Goal: Task Accomplishment & Management: Complete application form

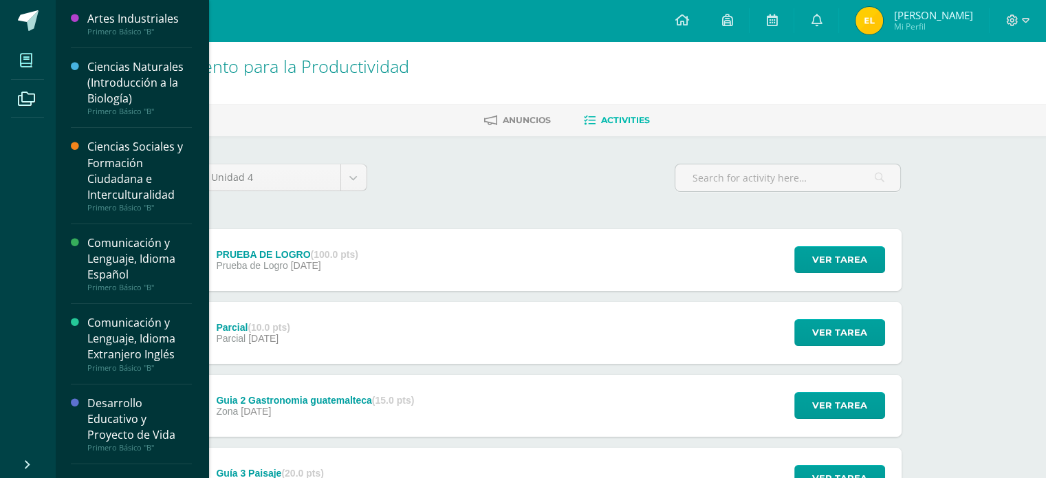
click at [30, 52] on span at bounding box center [26, 60] width 31 height 31
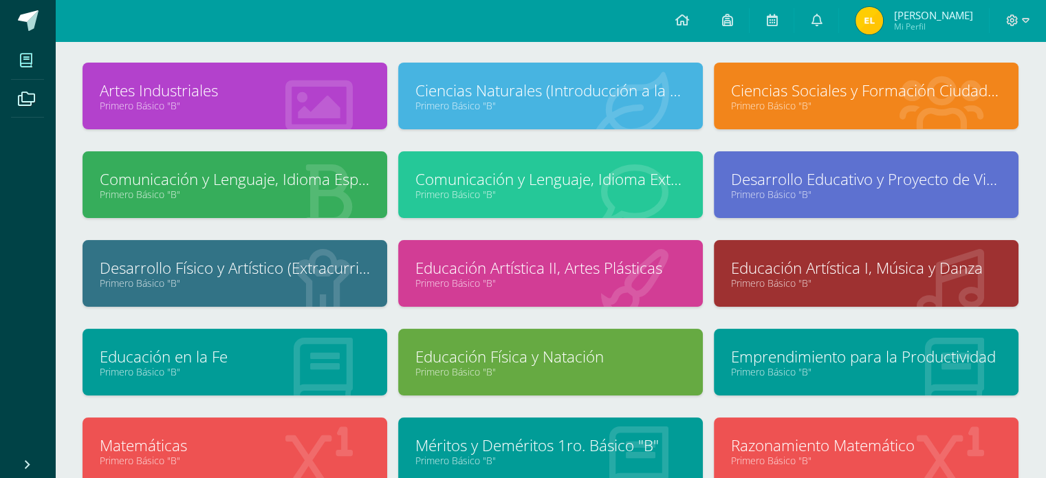
scroll to position [65, 0]
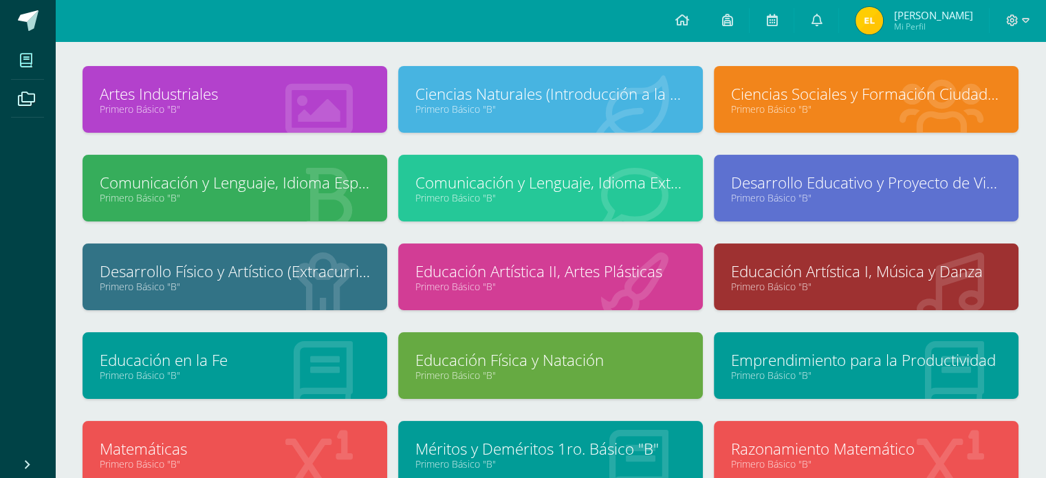
click at [648, 280] on link "Educación Artística II, Artes Plásticas" at bounding box center [550, 271] width 270 height 21
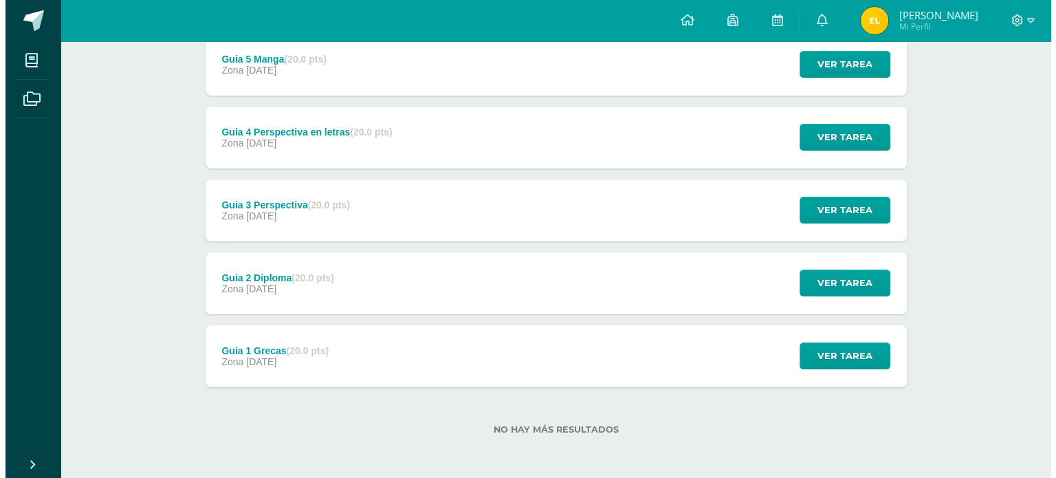
scroll to position [195, 0]
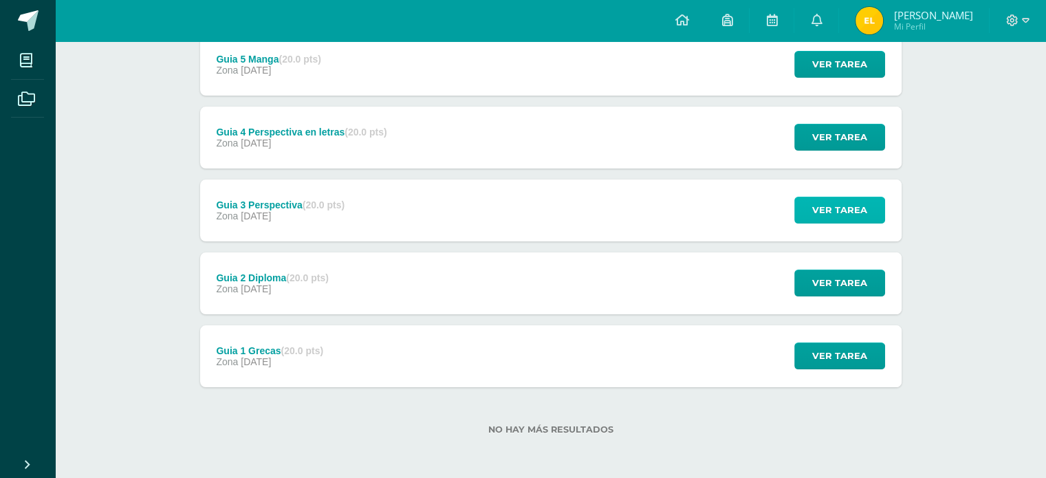
click at [828, 215] on span "Ver tarea" at bounding box center [839, 209] width 55 height 25
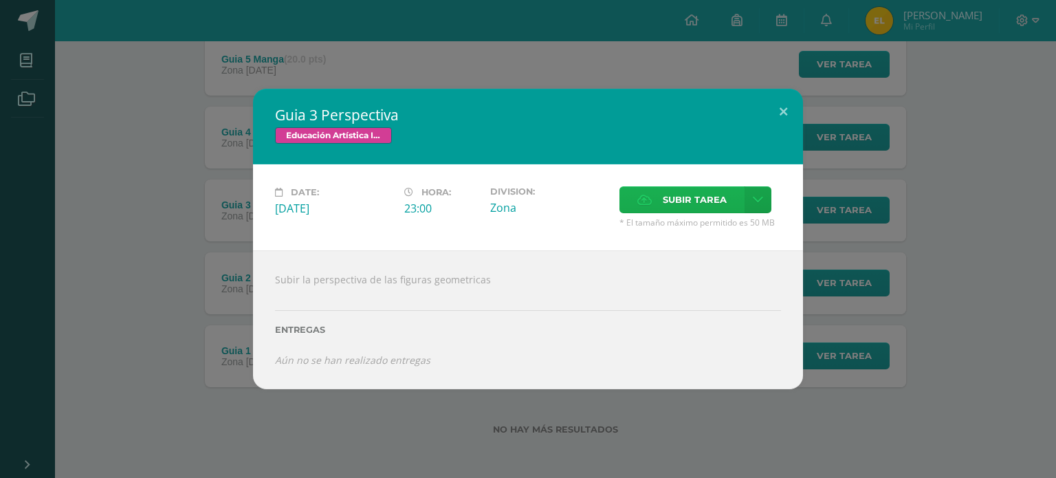
click at [647, 208] on label "Subir tarea" at bounding box center [681, 199] width 125 height 27
click at [0, 0] on input "Subir tarea" at bounding box center [0, 0] width 0 height 0
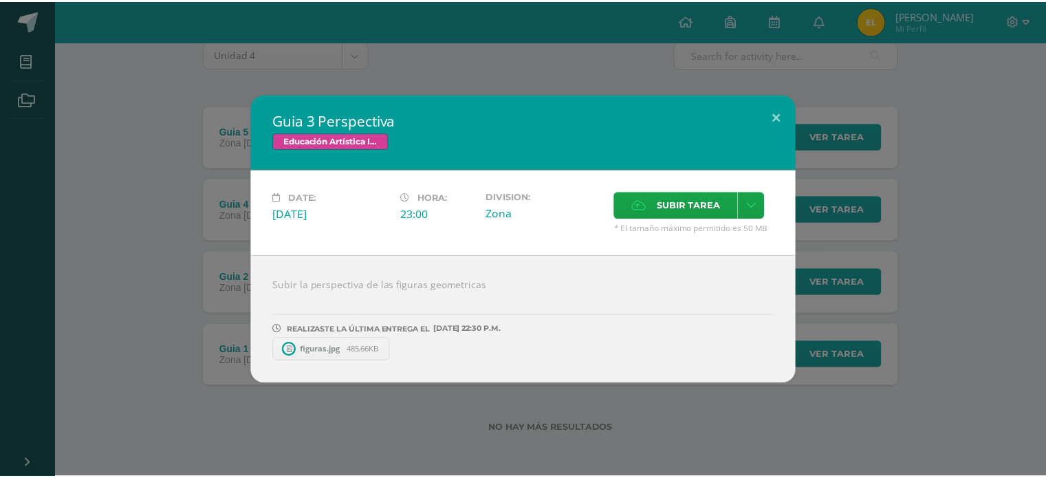
scroll to position [123, 0]
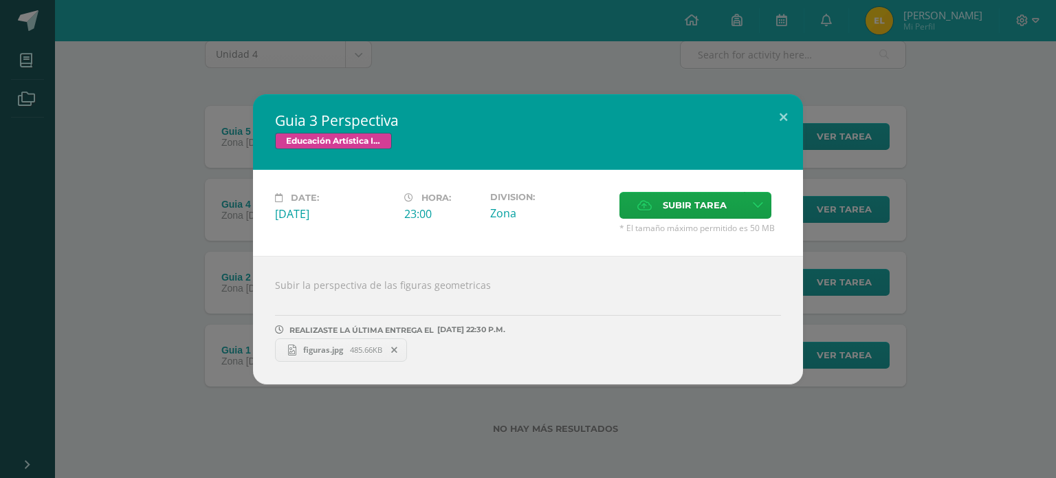
click at [840, 331] on div "Guia 3 Perspectiva Educación Artística II, Artes Plásticas Date: [DATE] Hora: 2…" at bounding box center [527, 239] width 1045 height 290
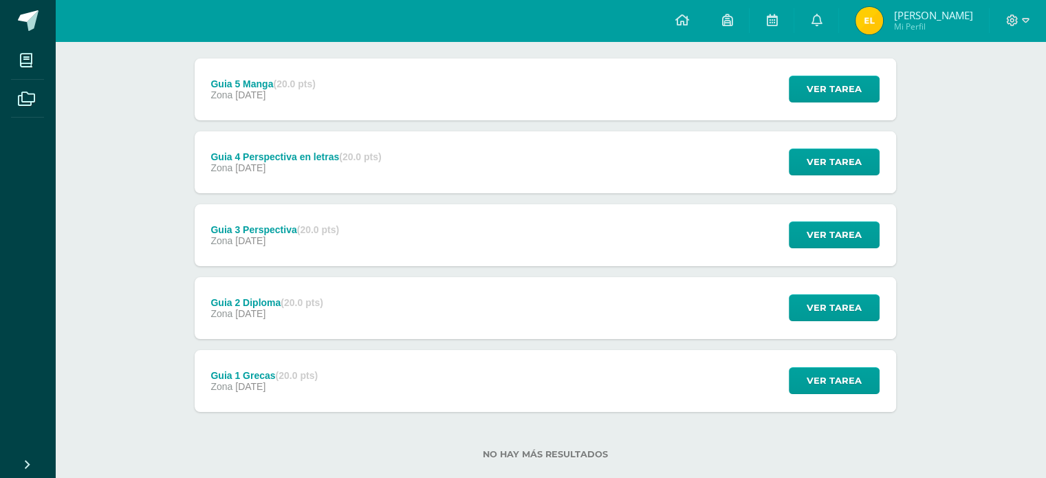
scroll to position [195, 5]
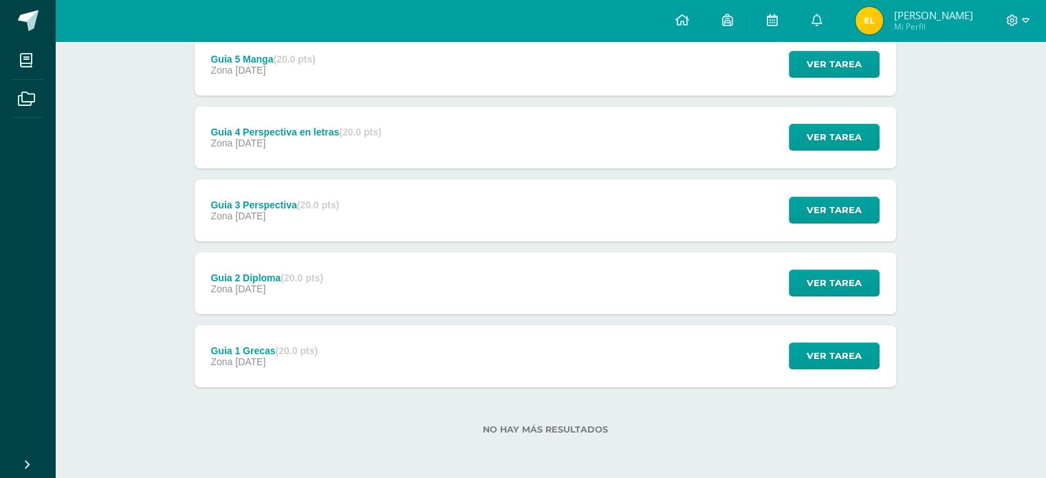
click at [327, 220] on div "Zona 11 de September" at bounding box center [274, 215] width 129 height 11
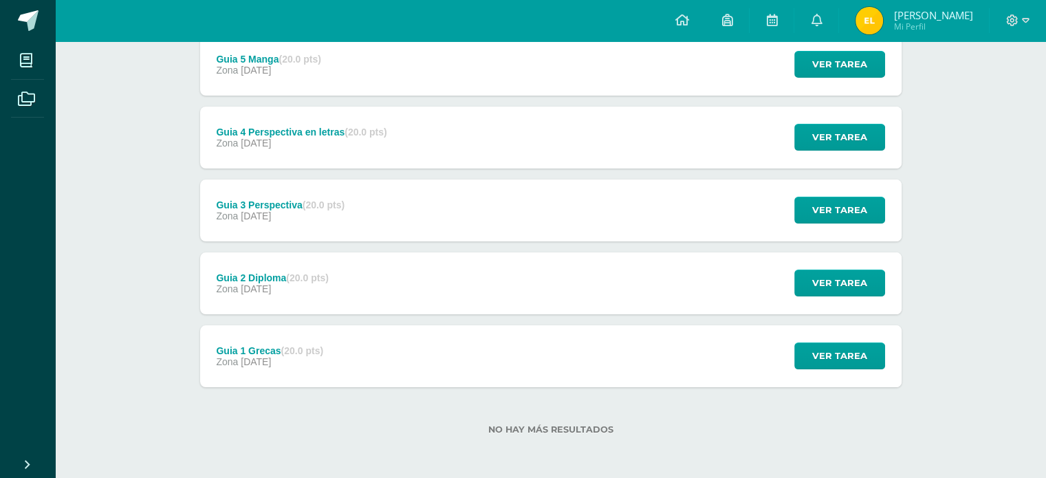
scroll to position [195, 0]
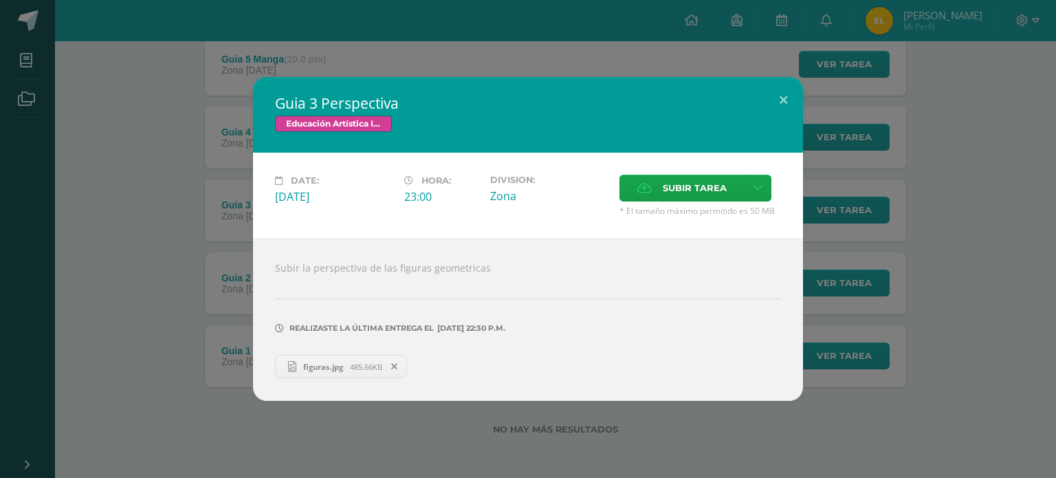
click at [358, 364] on span "485.66KB" at bounding box center [366, 367] width 32 height 10
click at [525, 35] on div "Guia 3 Perspectiva Educación Artística II, Artes Plásticas Date: Thursday 11 de…" at bounding box center [528, 239] width 1056 height 478
